Goal: Complete application form: Complete application form

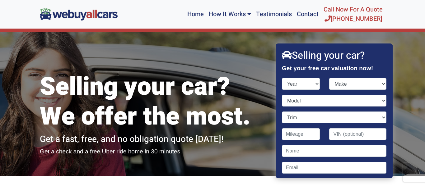
click at [290, 82] on select "Year [DATE] 2025 2024 2023 2022 2021 2020 2019 2018 2017 2016 2015 2014 2013 20…" at bounding box center [301, 84] width 38 height 12
click at [282, 78] on select "Year [DATE] 2025 2024 2023 2022 2021 2020 2019 2018 2017 2016 2015 2014 2013 20…" at bounding box center [301, 84] width 38 height 12
click at [292, 82] on select "Year [DATE] 2025 2024 2023 2022 2021 2020 2019 2018 2017 2016 2015 2014 2013 20…" at bounding box center [301, 84] width 38 height 12
select select "2009"
click at [282, 78] on select "Year [DATE] 2025 2024 2023 2022 2021 2020 2019 2018 2017 2016 2015 2014 2013 20…" at bounding box center [301, 84] width 38 height 12
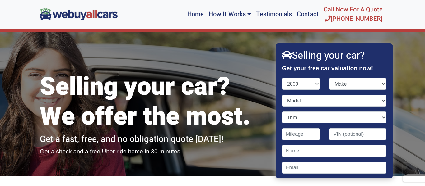
click at [291, 71] on strong "Get your free car valuation now!" at bounding box center [327, 68] width 91 height 7
click at [336, 81] on select "Make Acura Aston [PERSON_NAME] Audi Bentley BMW Bugatti Buick Cadillac Chevrole…" at bounding box center [358, 84] width 57 height 12
select select "Honda"
click at [330, 78] on select "Make Acura Aston [PERSON_NAME] Audi Bentley BMW Bugatti Buick Cadillac Chevrole…" at bounding box center [358, 84] width 57 height 12
click at [292, 99] on select "Model Accord Civic CR-V Element Fit Odyssey Pilot Ridgeline S2000" at bounding box center [334, 101] width 105 height 12
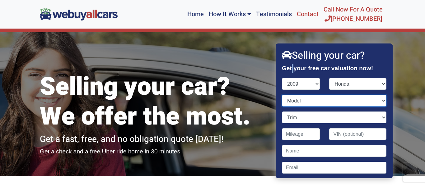
select select "Civic"
click at [282, 95] on select "Model Accord Civic CR-V Element Fit Odyssey Pilot Ridgeline S2000" at bounding box center [334, 101] width 105 height 12
click at [293, 115] on select "Trim DX 2dr Coupe (1.8L 4cyl) DX 4dr Sedan (1.8L 4cyl) DX-VP 4dr Sedan (1.8L 4c…" at bounding box center [334, 118] width 105 height 12
select select "LX 2dr Coupe (1.8L 4cyl)"
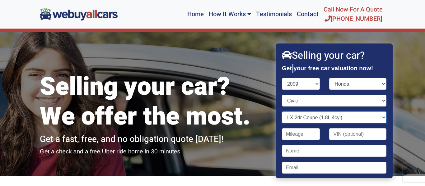
click at [282, 112] on select "Trim DX 2dr Coupe (1.8L 4cyl) DX 4dr Sedan (1.8L 4cyl) DX-VP 4dr Sedan (1.8L 4c…" at bounding box center [334, 118] width 105 height 12
click at [289, 132] on input "Contact form" at bounding box center [301, 135] width 38 height 12
type input "28,000"
click at [294, 153] on input "Contact form" at bounding box center [334, 151] width 105 height 12
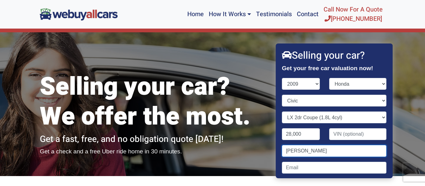
type input "[PERSON_NAME]"
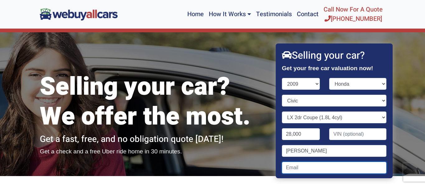
click at [291, 168] on input "Contact form" at bounding box center [334, 168] width 105 height 12
click at [282, 168] on input "[EMAIL_ADDRESS][DOMAIN_NAME]" at bounding box center [334, 168] width 105 height 12
type input "[EMAIL_ADDRESS][DOMAIN_NAME]"
